Goal: Information Seeking & Learning: Learn about a topic

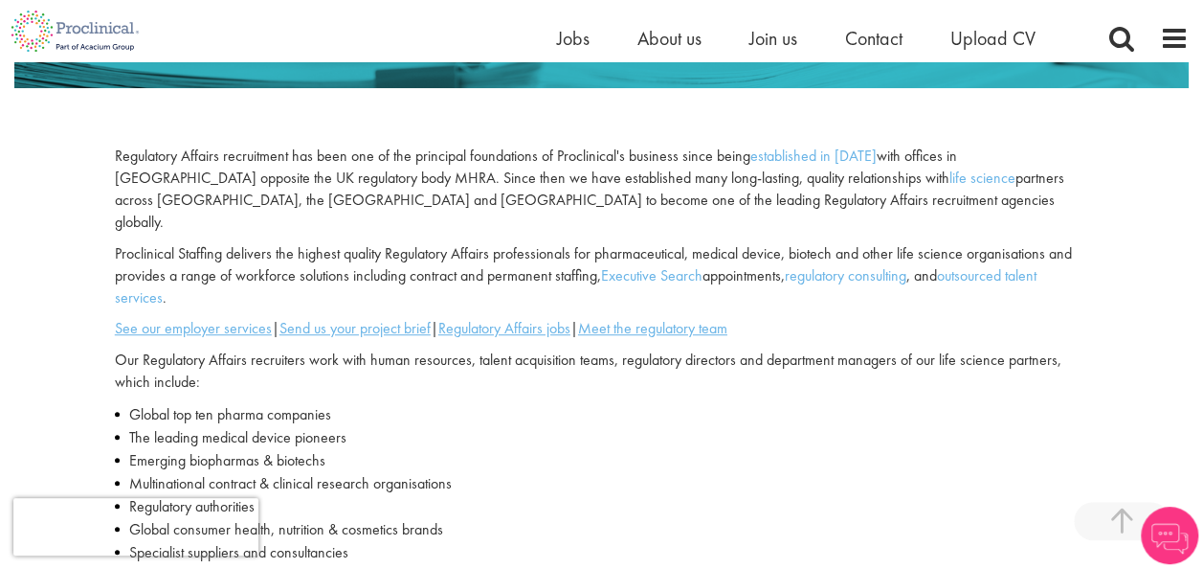
scroll to position [513, 0]
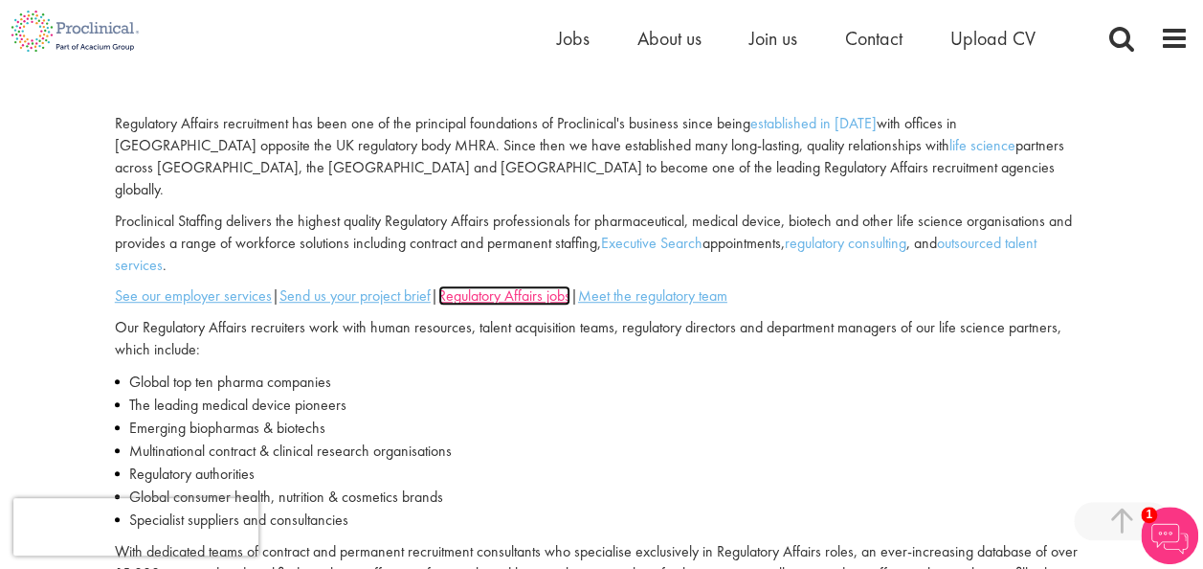
click at [546, 285] on u "Regulatory Affairs jobs" at bounding box center [504, 295] width 132 height 20
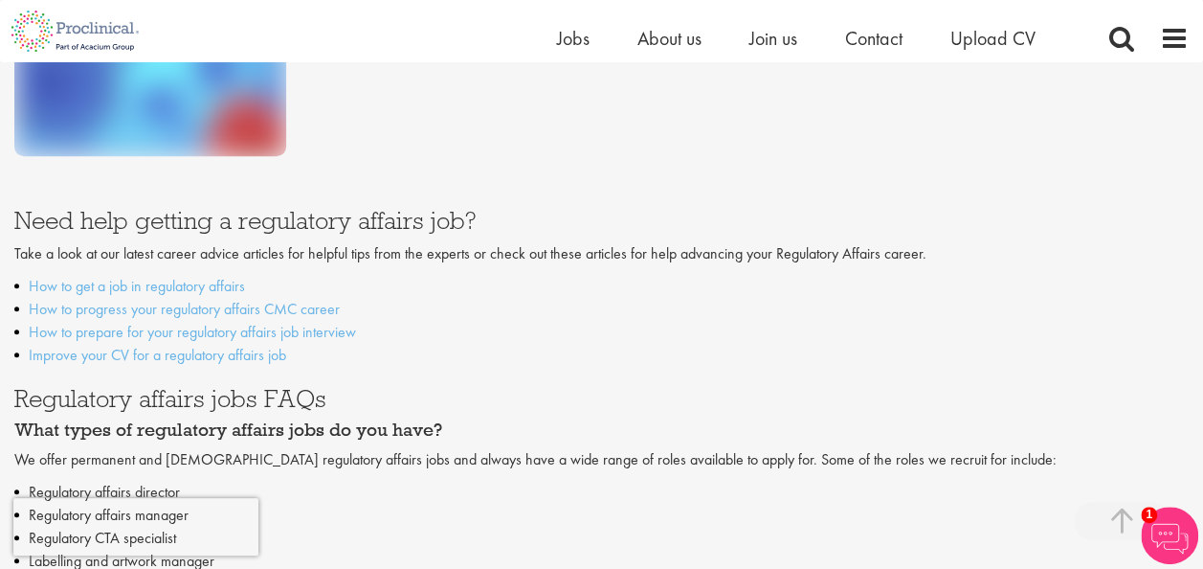
scroll to position [582, 0]
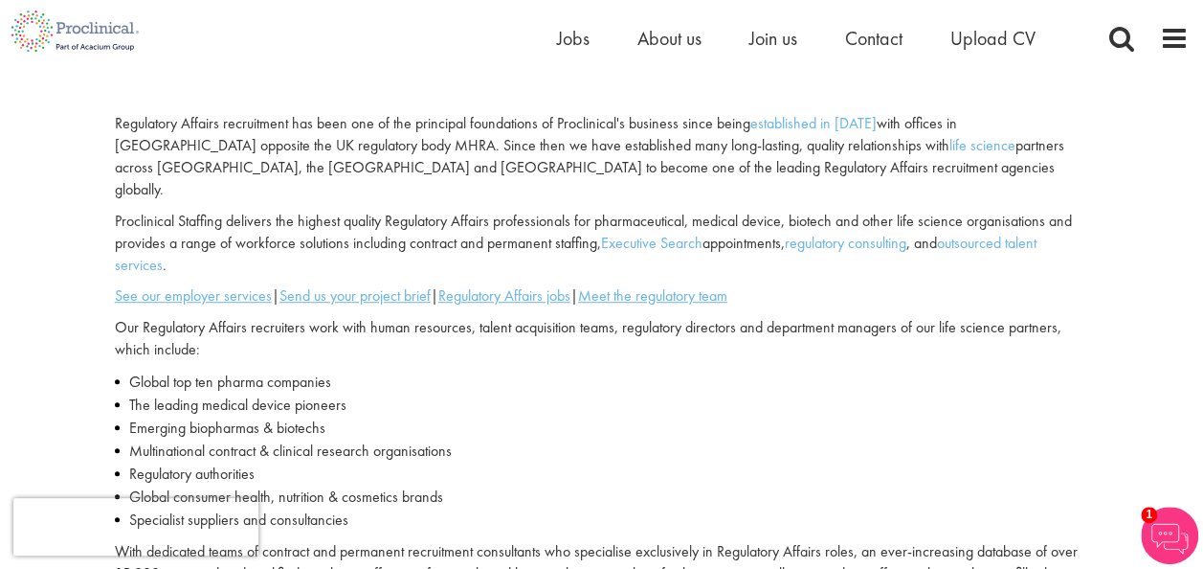
click at [448, 462] on li "Regulatory authorities" at bounding box center [602, 473] width 974 height 23
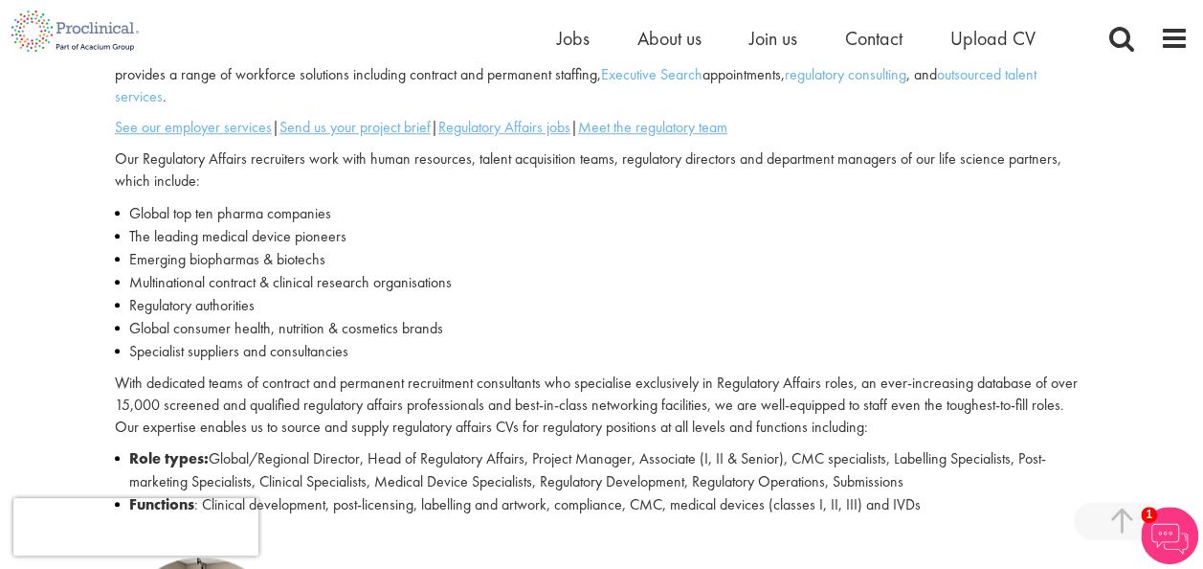
scroll to position [690, 0]
